Goal: Browse casually

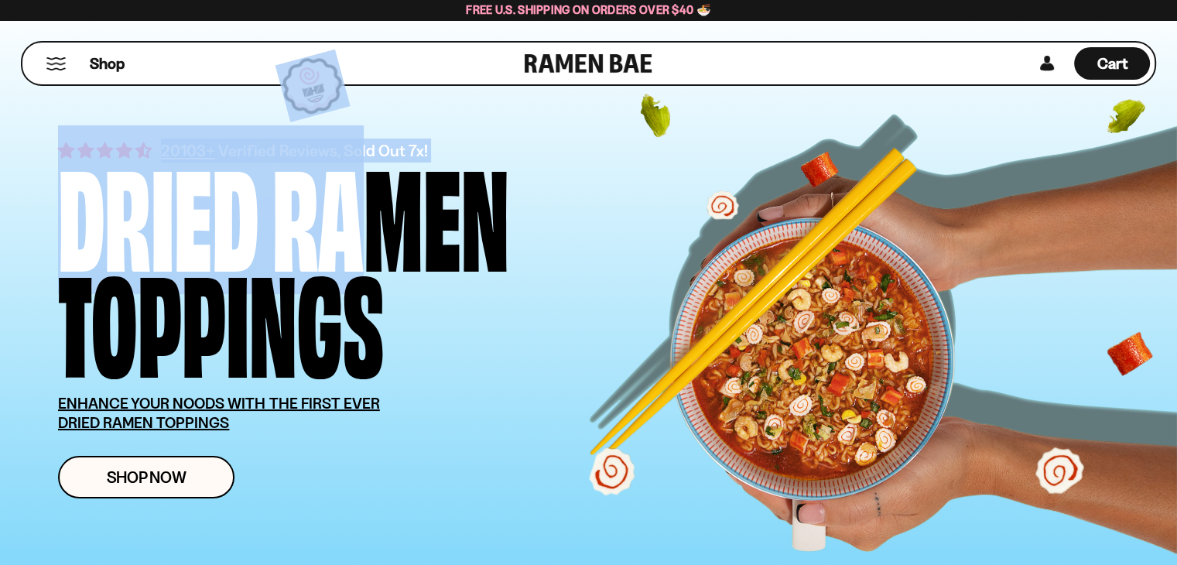
drag, startPoint x: 306, startPoint y: 80, endPoint x: 368, endPoint y: 150, distance: 93.7
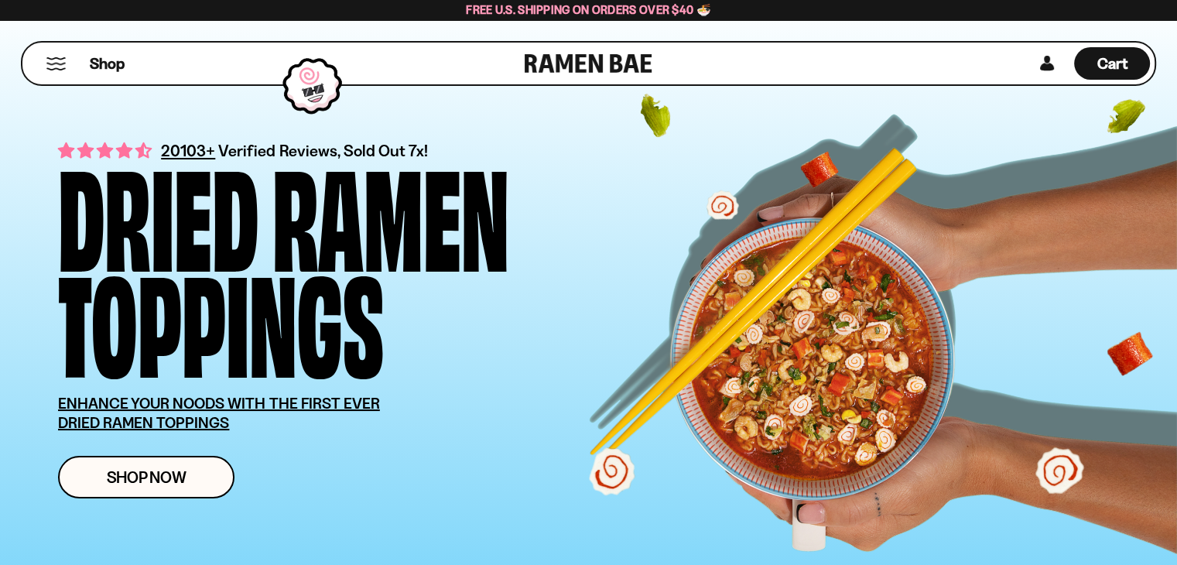
click at [443, 183] on div "Ramen" at bounding box center [390, 212] width 237 height 106
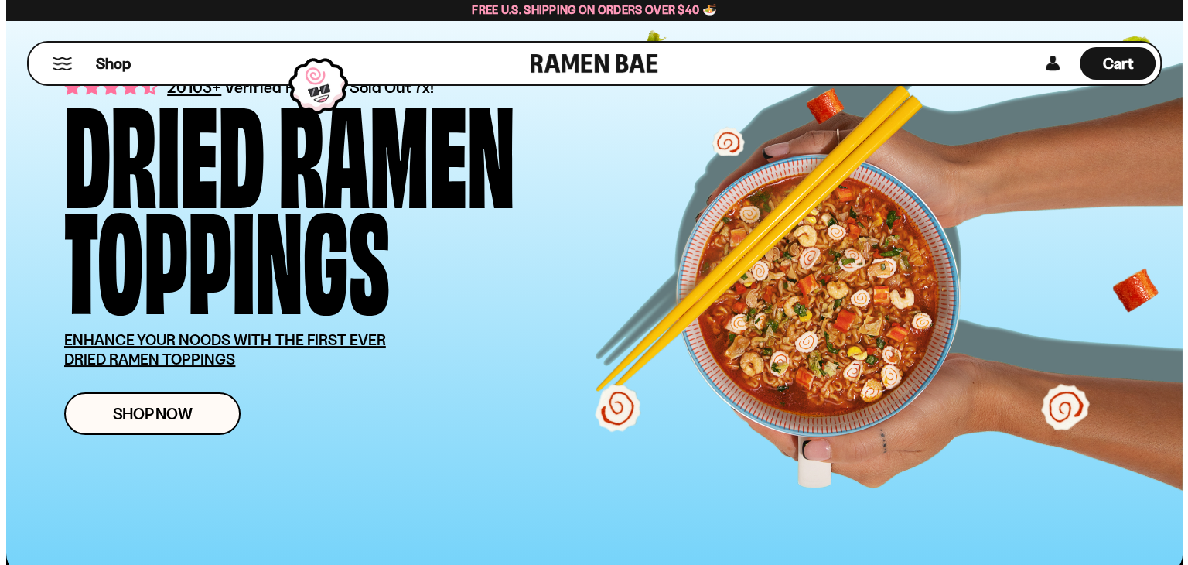
scroll to position [155, 0]
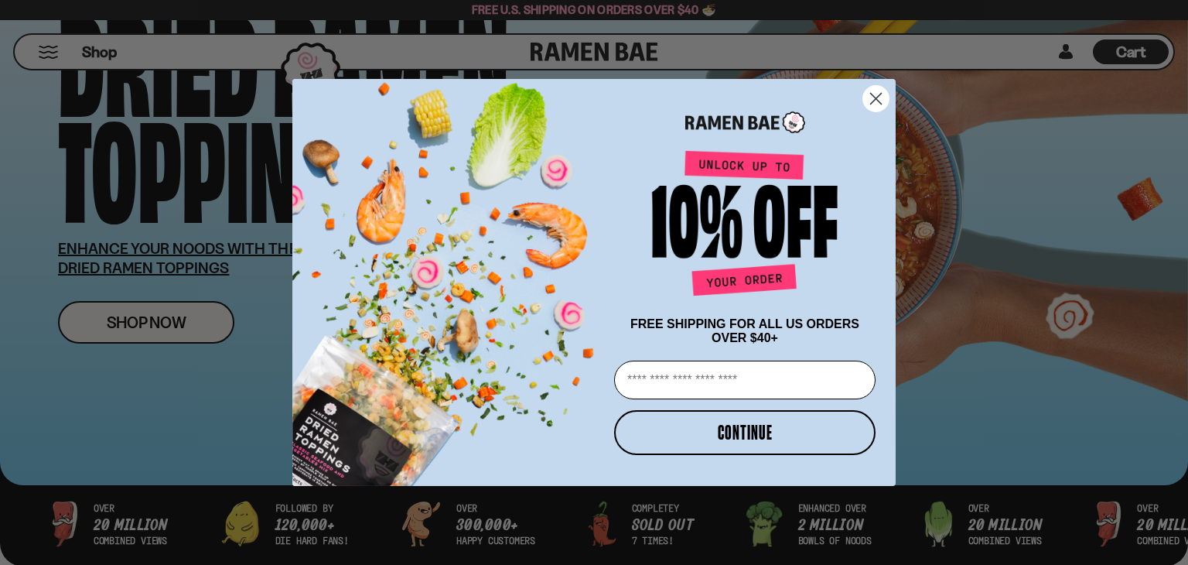
click at [873, 94] on circle "Close dialog" at bounding box center [876, 99] width 26 height 26
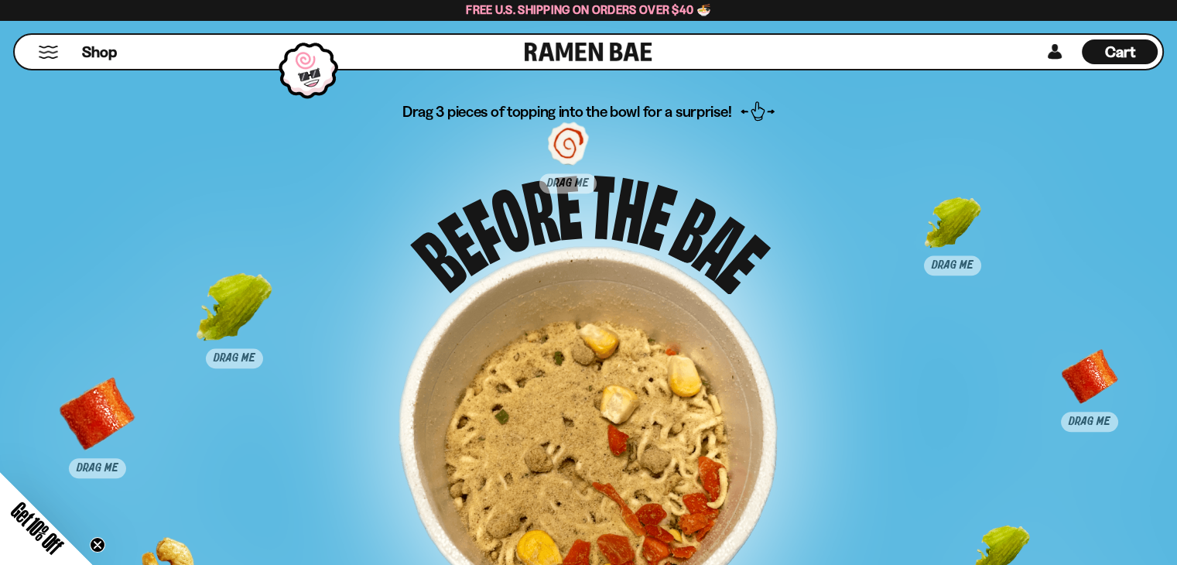
scroll to position [7428, 0]
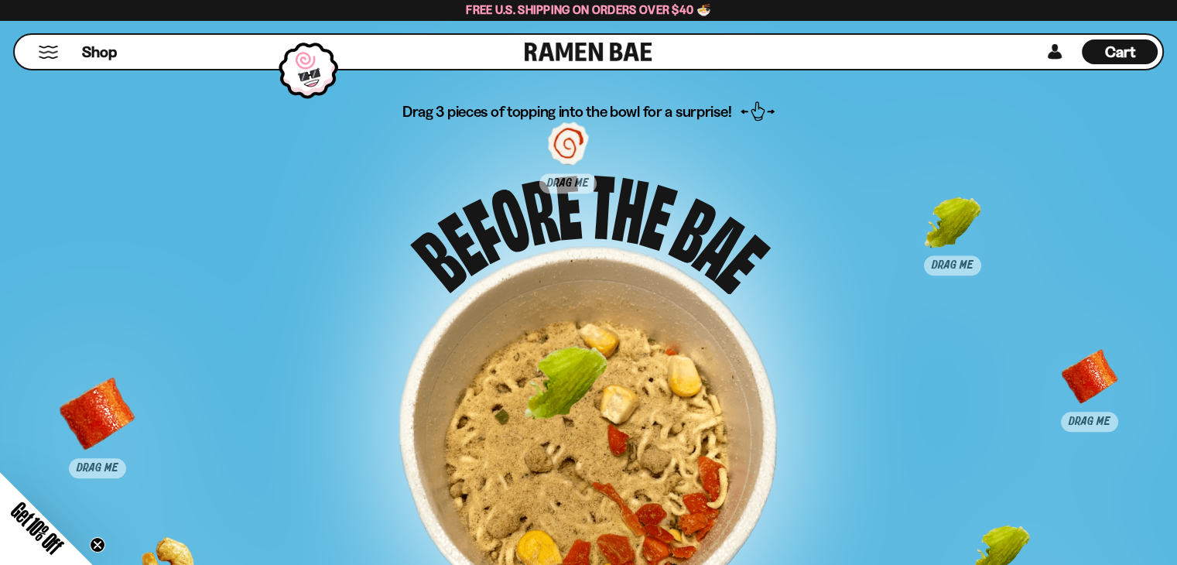
drag, startPoint x: 248, startPoint y: 295, endPoint x: 579, endPoint y: 371, distance: 339.7
click at [579, 371] on div at bounding box center [566, 387] width 77 height 77
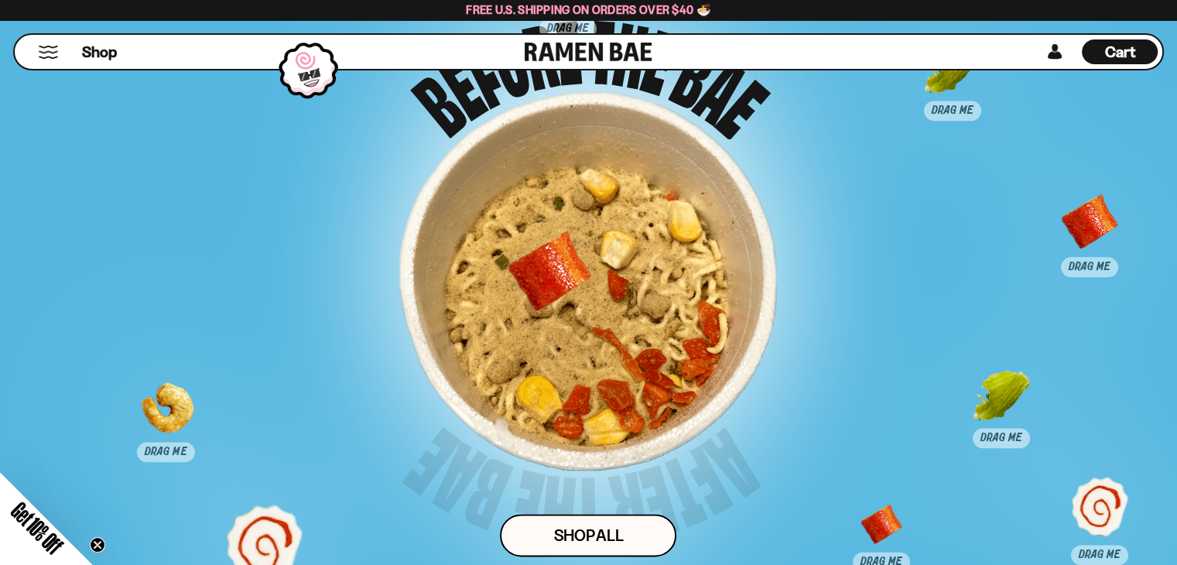
drag, startPoint x: 118, startPoint y: 261, endPoint x: 544, endPoint y: 272, distance: 425.7
click at [544, 272] on div at bounding box center [549, 272] width 77 height 77
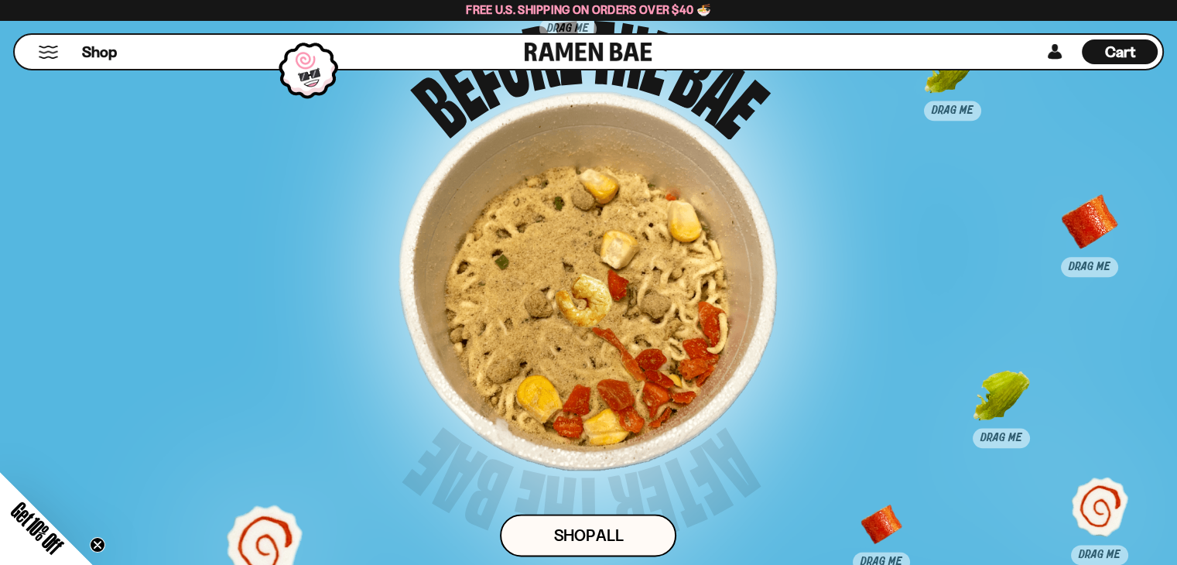
drag, startPoint x: 149, startPoint y: 415, endPoint x: 631, endPoint y: 303, distance: 495.8
click at [620, 303] on div at bounding box center [581, 313] width 77 height 77
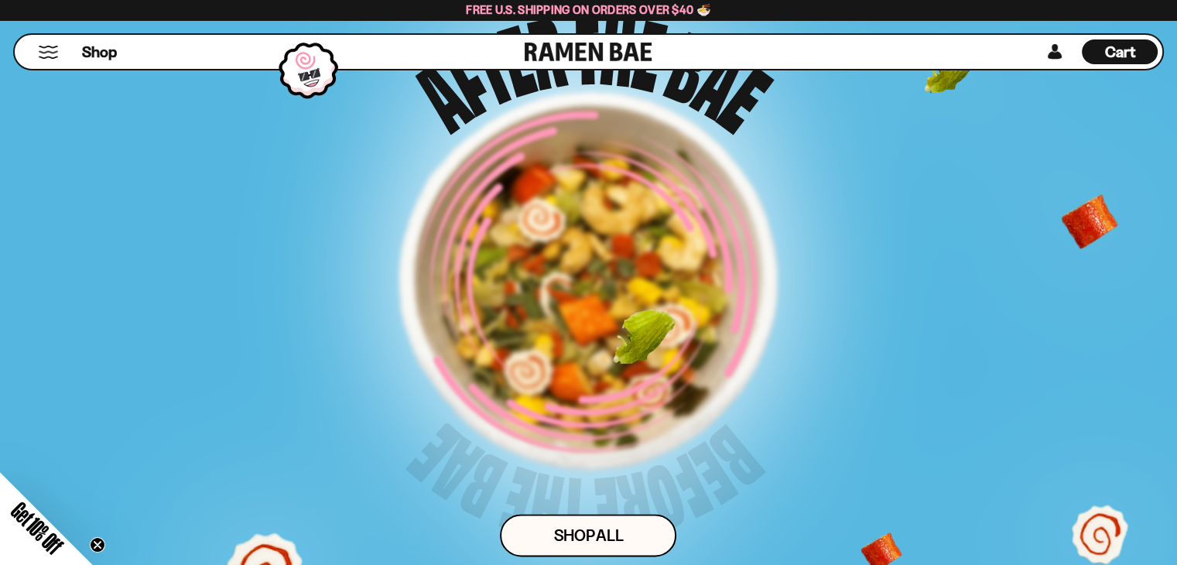
drag, startPoint x: 995, startPoint y: 398, endPoint x: 481, endPoint y: 267, distance: 530.3
click at [481, 267] on div "Drag 3 pieces of topping into the bowl for a surprise! Shop ALl" at bounding box center [588, 290] width 980 height 688
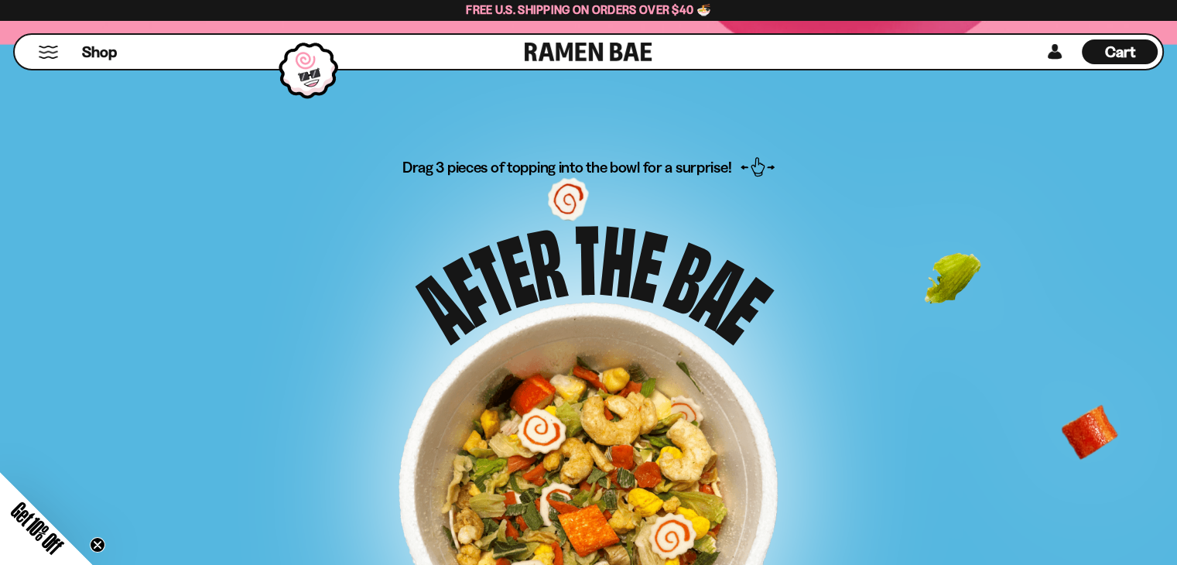
scroll to position [7196, 0]
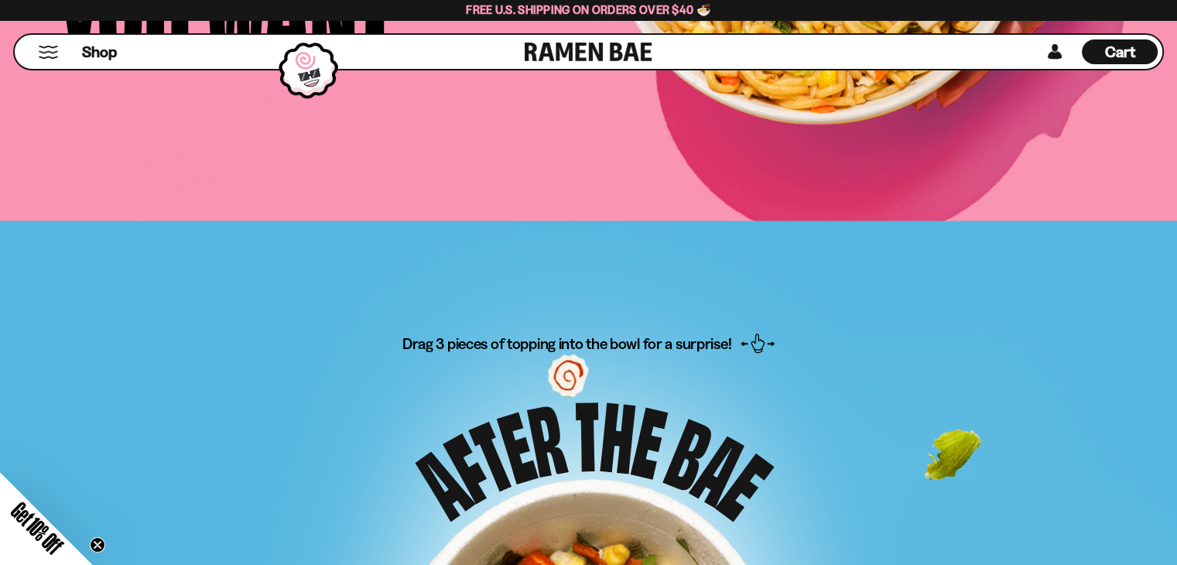
drag, startPoint x: 754, startPoint y: 341, endPoint x: 644, endPoint y: 359, distance: 111.3
click at [644, 359] on p "Drag 3 pieces of topping into the bowl for a surprise!" at bounding box center [588, 405] width 372 height 145
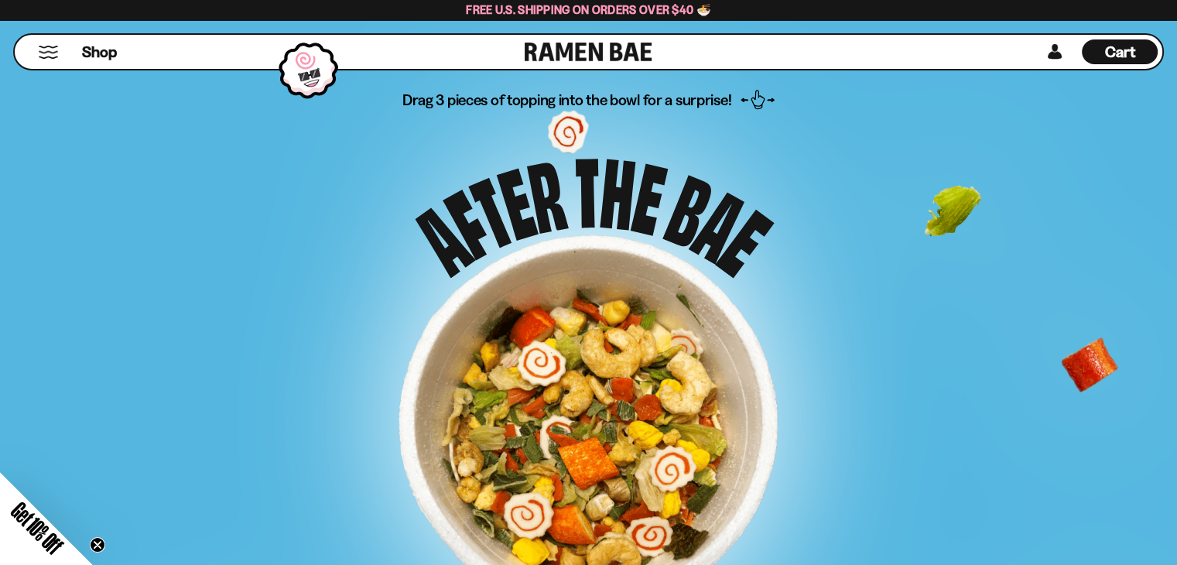
scroll to position [7583, 0]
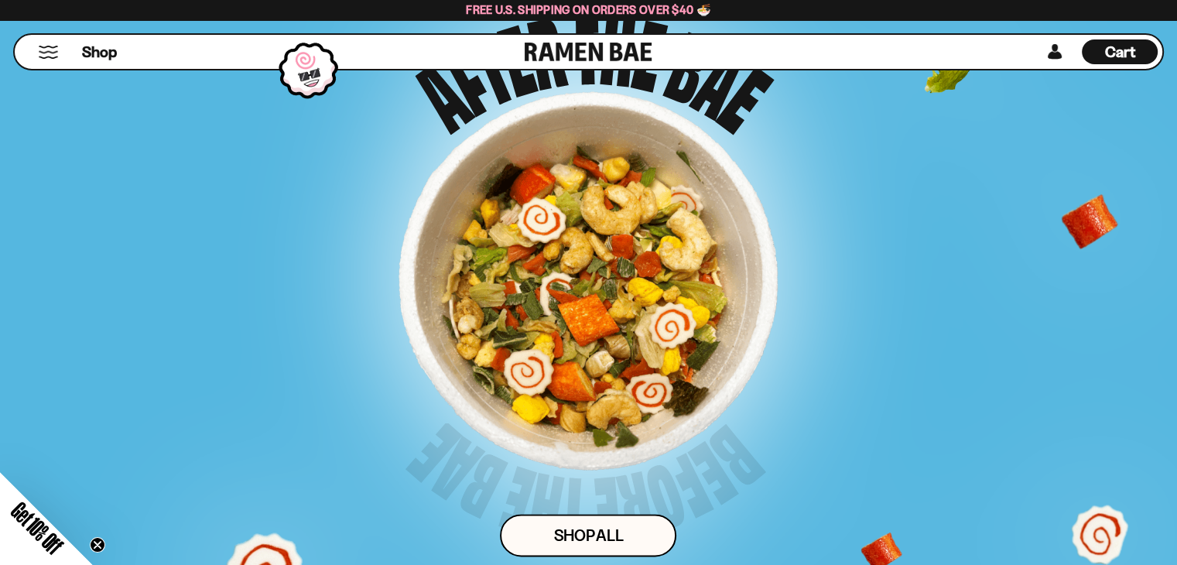
drag, startPoint x: 585, startPoint y: 304, endPoint x: 508, endPoint y: 242, distance: 98.5
click at [516, 254] on div at bounding box center [587, 280] width 379 height 379
drag, startPoint x: 529, startPoint y: 209, endPoint x: 301, endPoint y: 203, distance: 228.3
click at [301, 203] on div "Drag 3 pieces of topping into the bowl for a surprise! Shop ALl" at bounding box center [588, 290] width 980 height 688
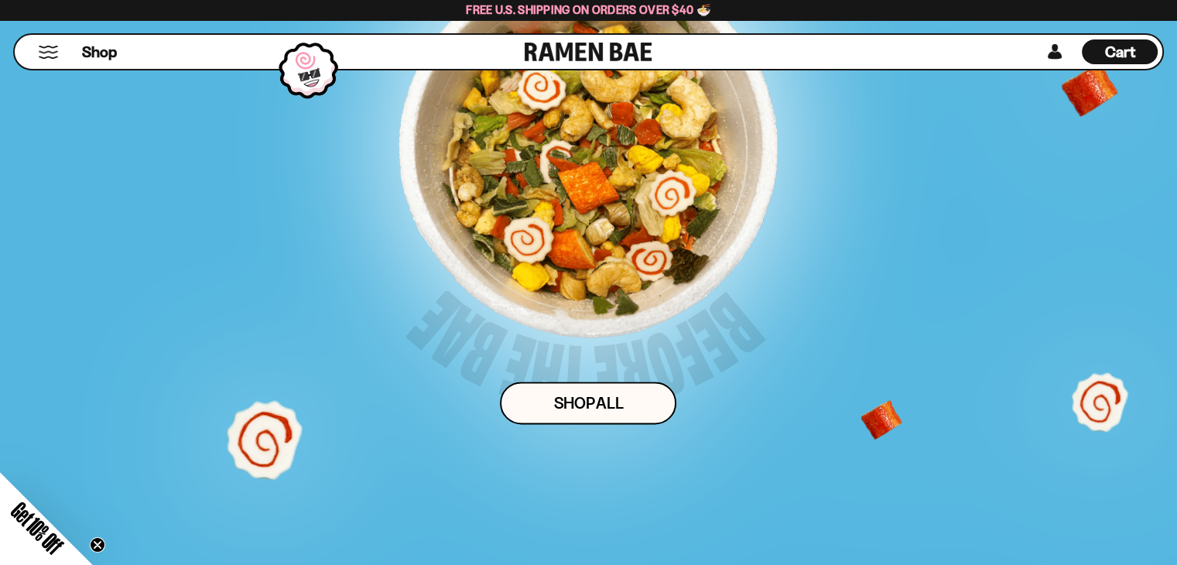
scroll to position [7737, 0]
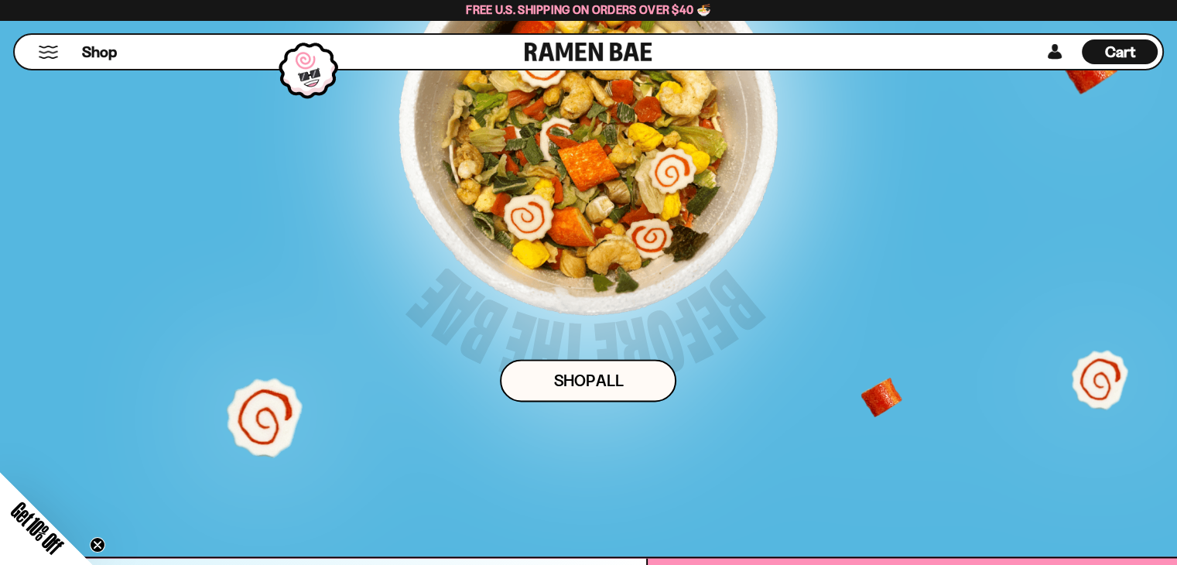
drag, startPoint x: 265, startPoint y: 414, endPoint x: 546, endPoint y: 236, distance: 333.1
click at [546, 236] on div "Drag 3 pieces of topping into the bowl for a surprise! Shop ALl" at bounding box center [588, 135] width 980 height 688
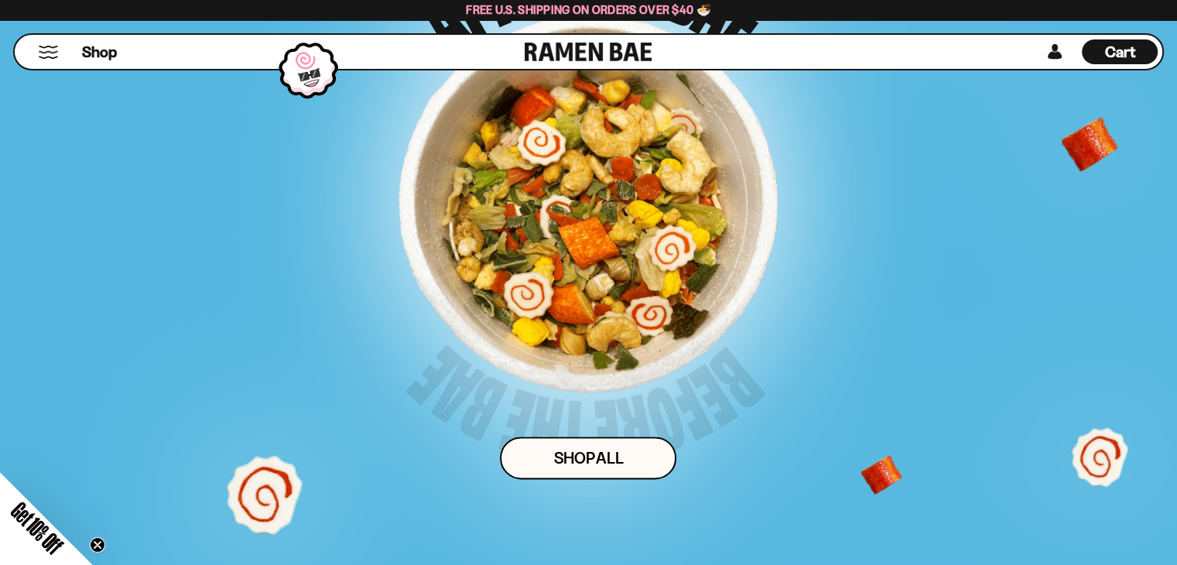
click at [712, 393] on div at bounding box center [587, 203] width 379 height 379
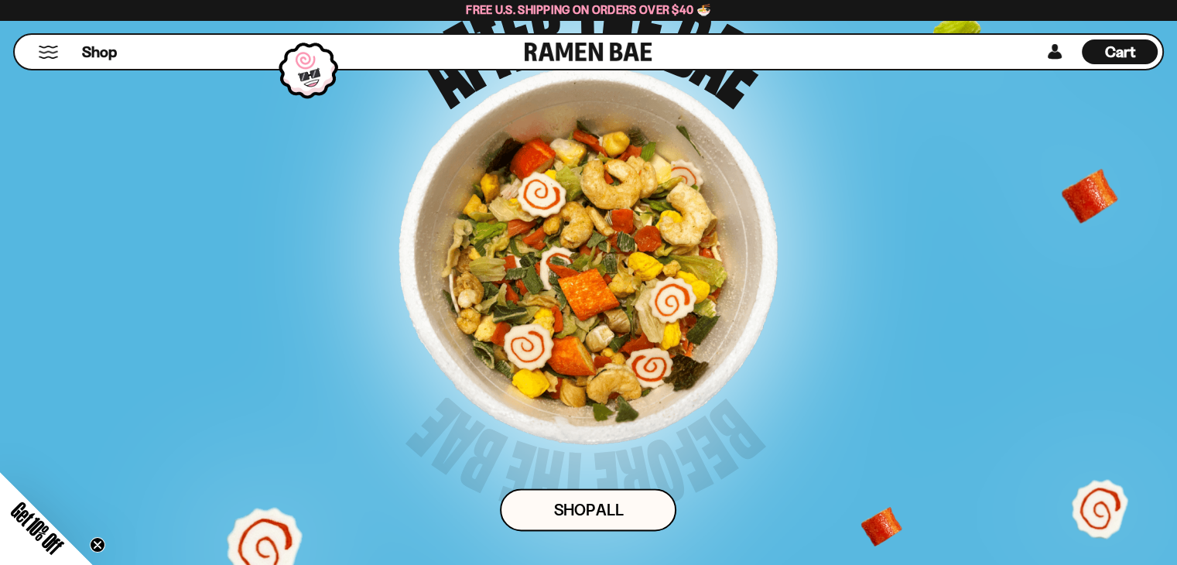
scroll to position [7477, 0]
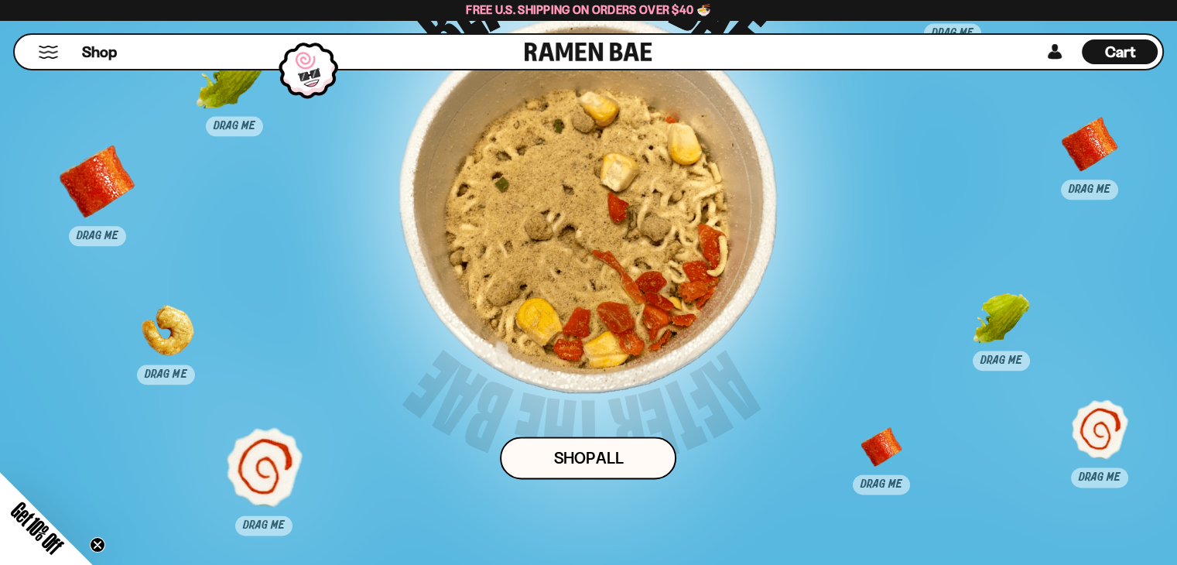
scroll to position [7583, 0]
